Goal: Communication & Community: Answer question/provide support

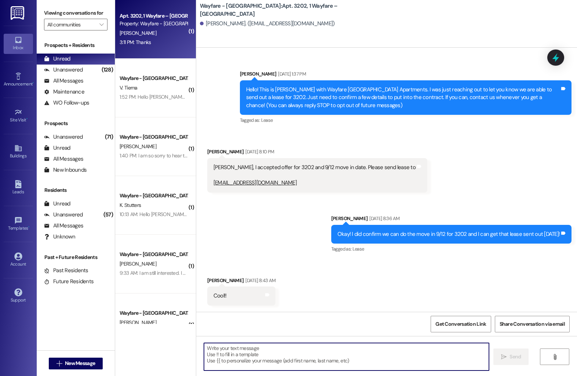
scroll to position [2924, 0]
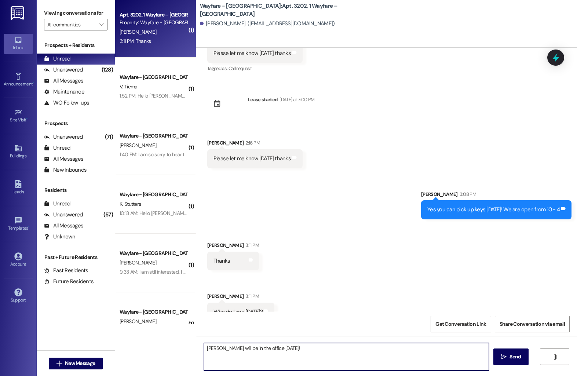
type textarea "[PERSON_NAME] will be in the office [DATE]!"
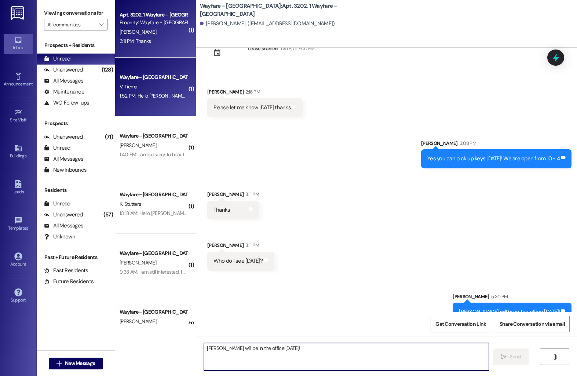
click at [146, 81] on div "Wayfare - [GEOGRAPHIC_DATA]" at bounding box center [153, 77] width 69 height 9
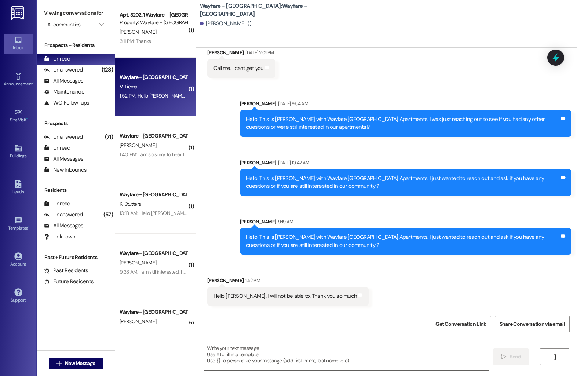
scroll to position [891, 0]
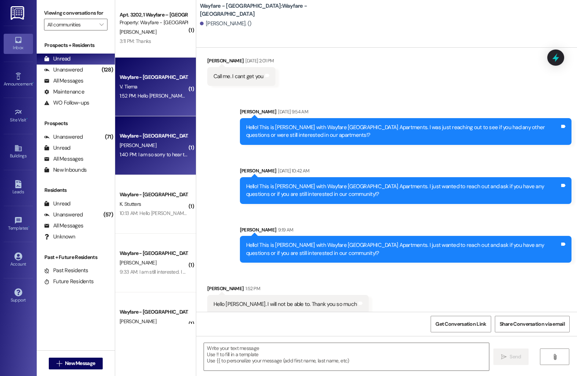
click at [136, 141] on div "Wayfare - [GEOGRAPHIC_DATA]" at bounding box center [153, 135] width 69 height 9
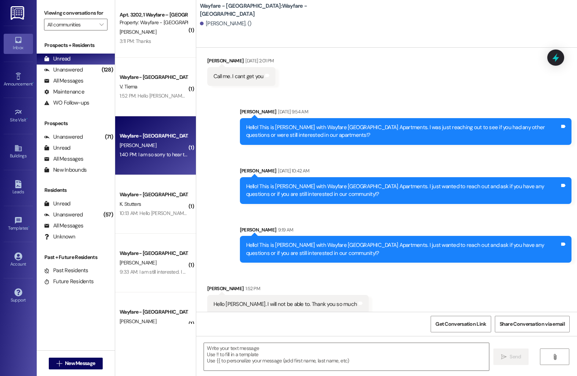
scroll to position [673, 0]
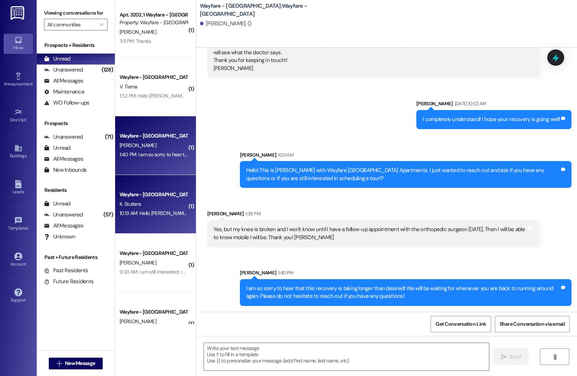
click at [128, 209] on div "10:13 AM: Hello Mason. Thank you for following up. I won't be needing the Apart…" at bounding box center [153, 213] width 69 height 9
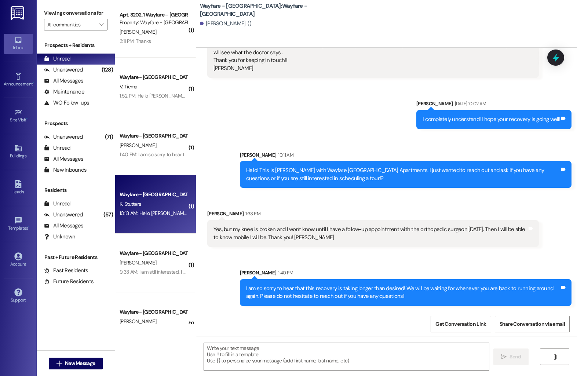
scroll to position [0, 0]
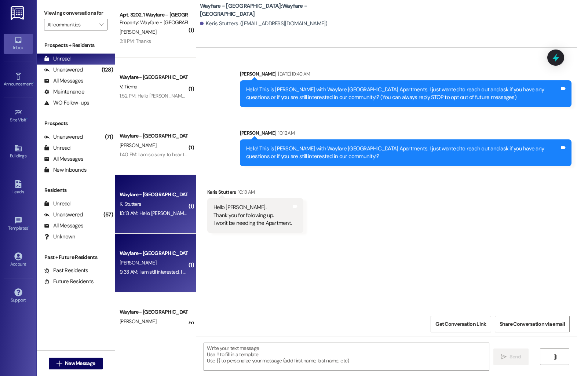
click at [153, 259] on div "A. Herrera" at bounding box center [153, 262] width 69 height 9
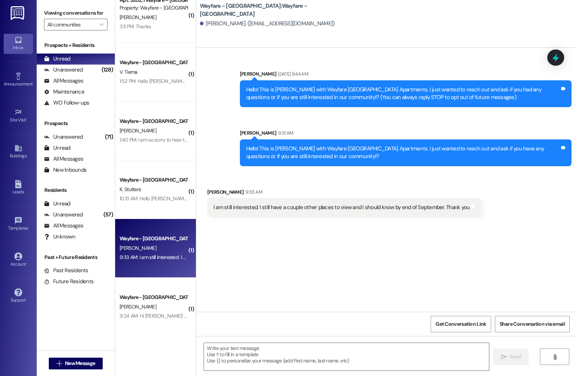
scroll to position [28, 0]
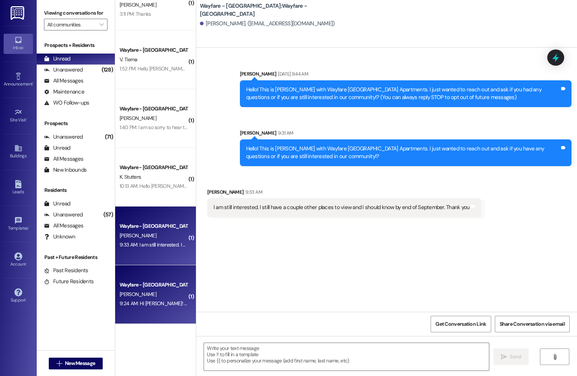
click at [137, 283] on div "Wayfare - [GEOGRAPHIC_DATA]" at bounding box center [154, 285] width 68 height 8
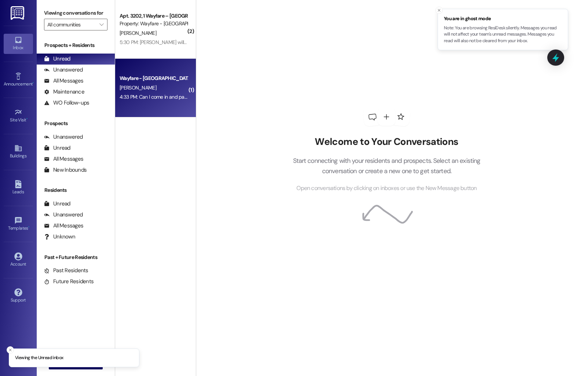
click at [155, 92] on div "4:33 PM: Can I come in and pay it? 4:33 PM: Can I come in and pay it?" at bounding box center [153, 96] width 69 height 9
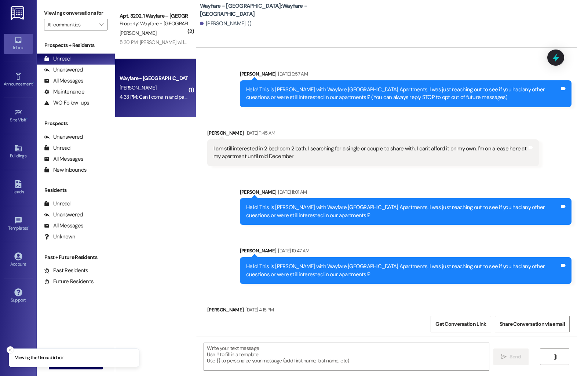
scroll to position [1906, 0]
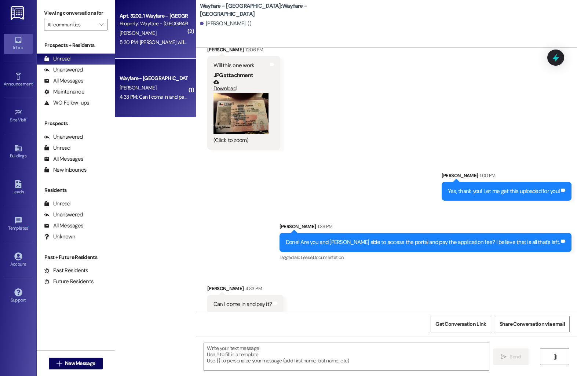
click at [171, 47] on div "5:30 PM: [PERSON_NAME] will be in the office [DATE]! 5:30 PM: [PERSON_NAME] wil…" at bounding box center [153, 42] width 69 height 9
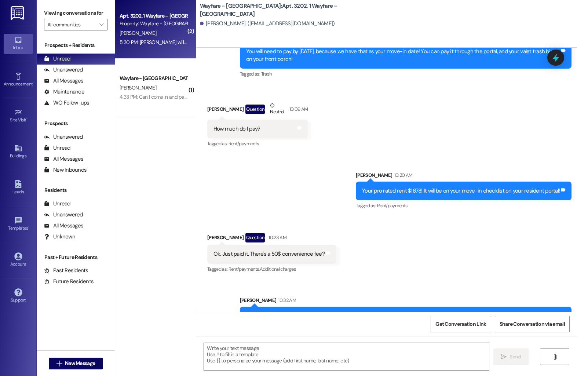
scroll to position [2935, 0]
